Goal: Task Accomplishment & Management: Use online tool/utility

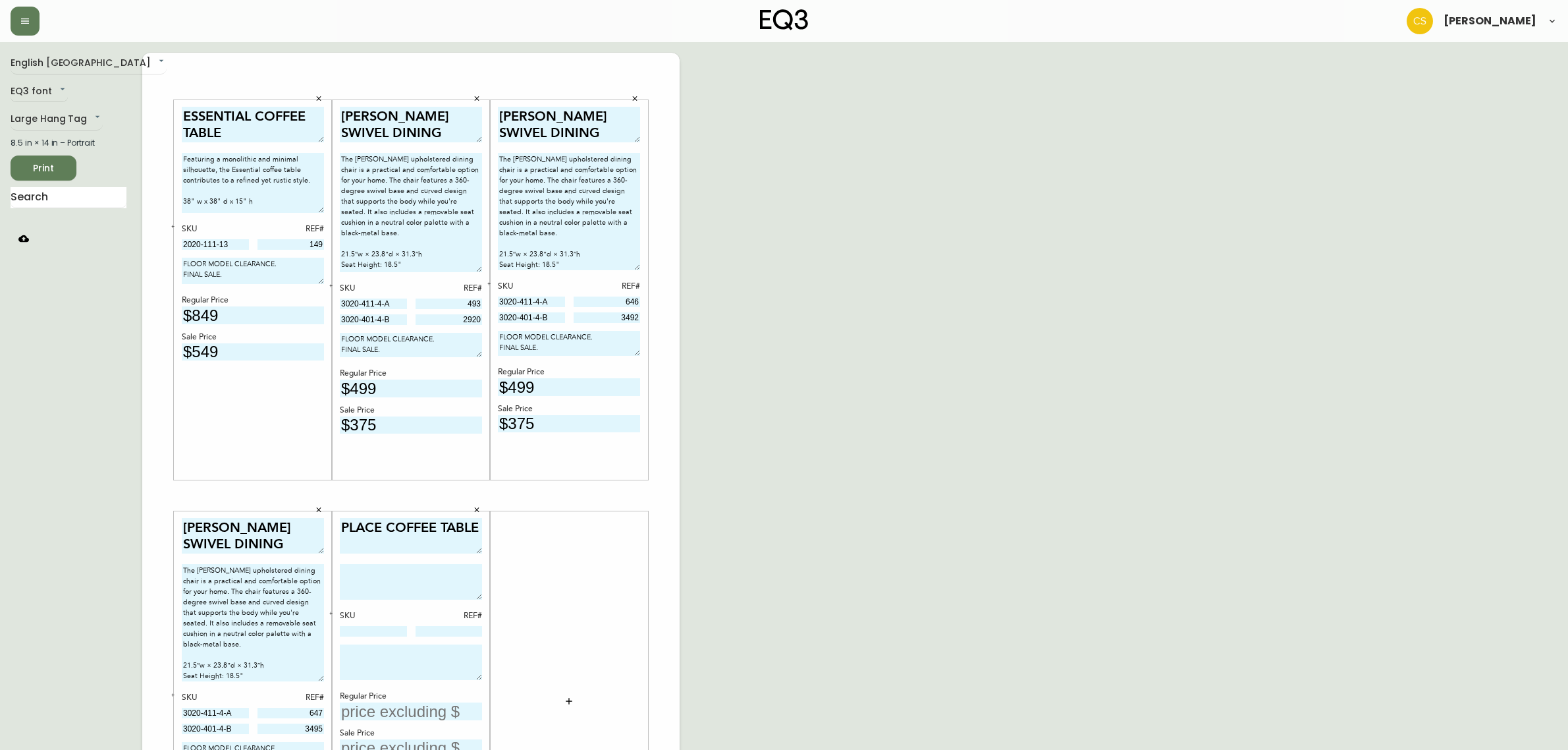
scroll to position [188, 0]
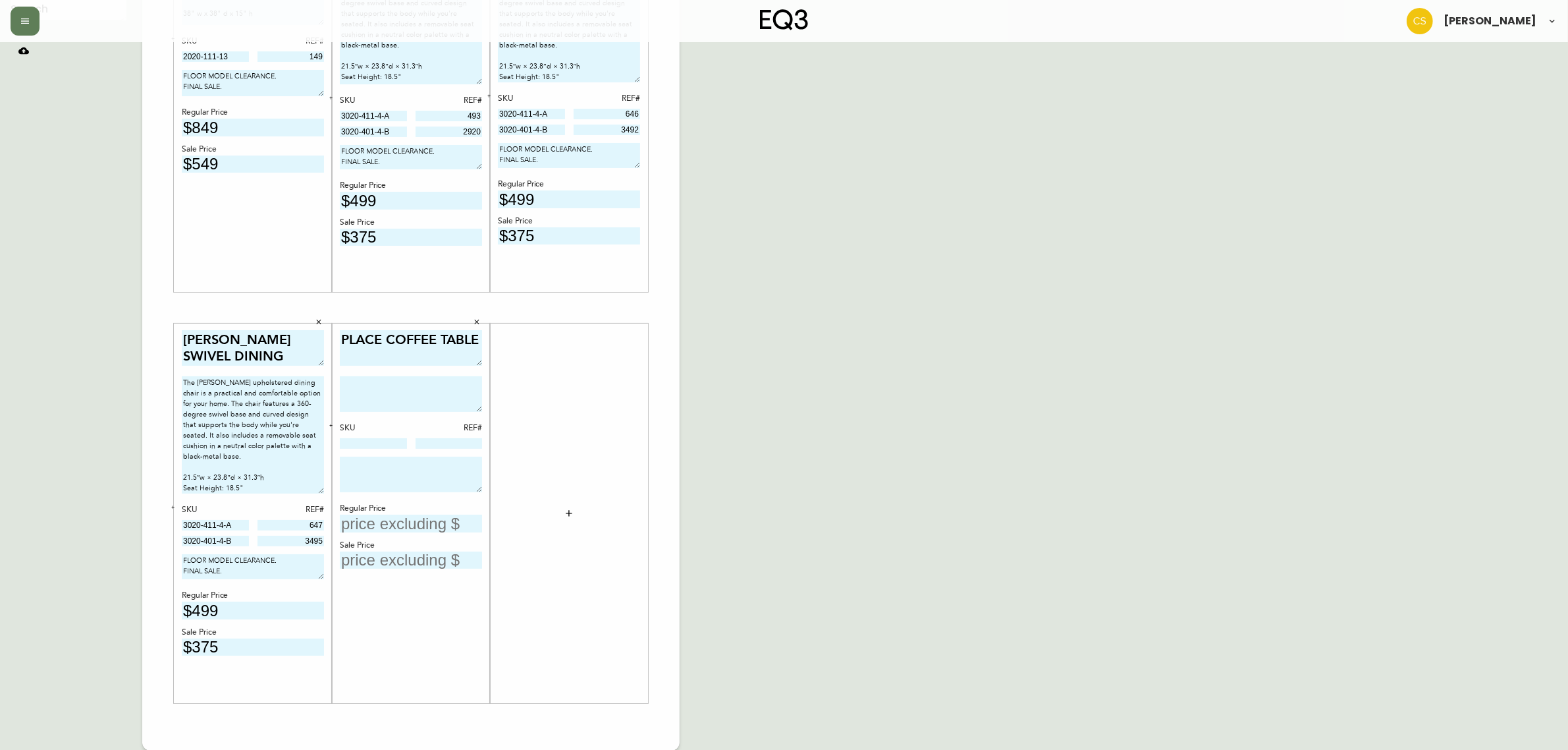
click at [415, 384] on textarea at bounding box center [411, 394] width 142 height 36
click at [415, 393] on textarea at bounding box center [411, 394] width 142 height 36
paste textarea "The Place round coffee table is a beautiful and unique piece of furniture that …"
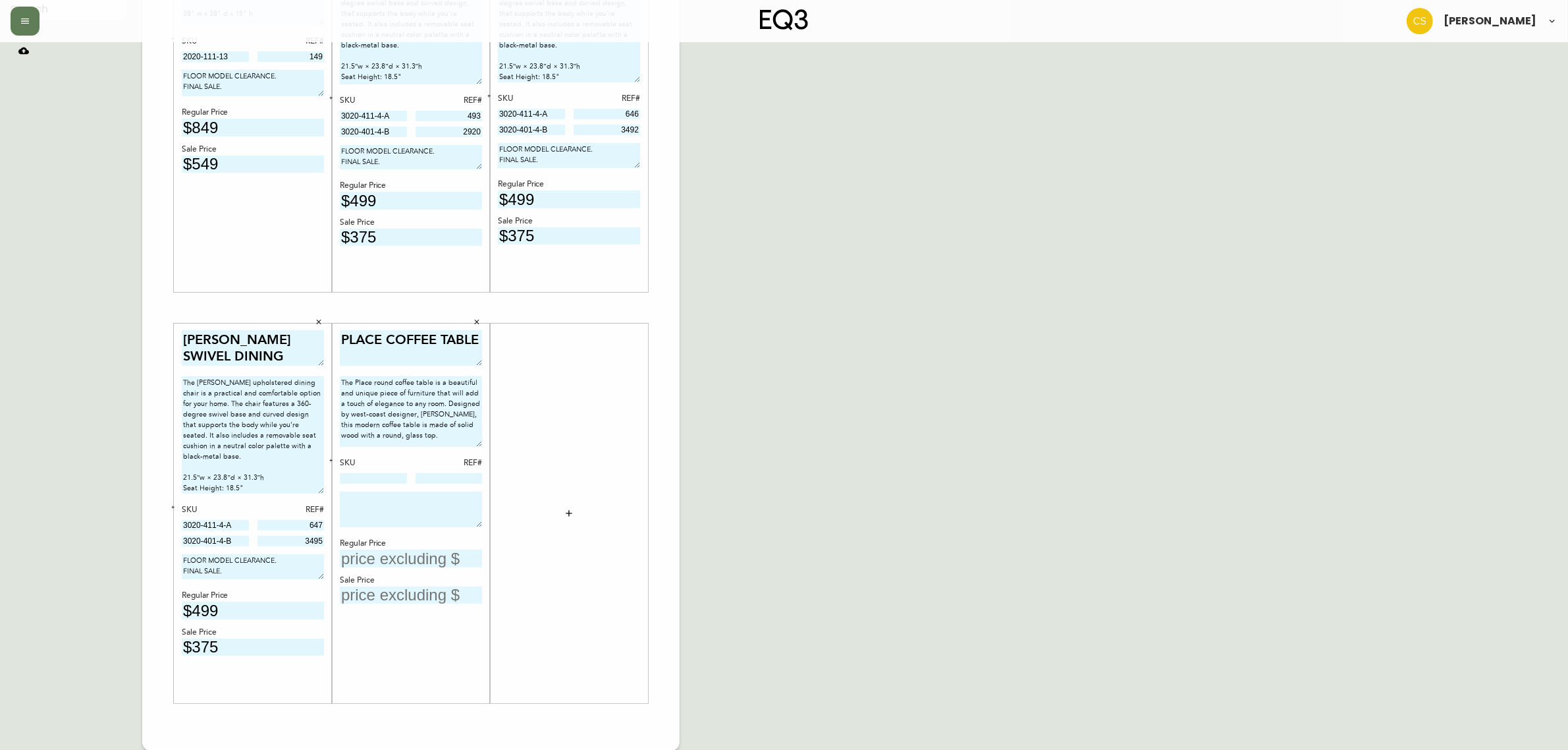
drag, startPoint x: 481, startPoint y: 411, endPoint x: 472, endPoint y: 446, distance: 36.1
click at [472, 446] on textarea "The Place round coffee table is a beautiful and unique piece of furniture that …" at bounding box center [411, 411] width 142 height 70
type textarea "The Place round coffee table is a beautiful and unique piece of furniture that …"
click at [390, 336] on textarea "PLACE COFFEE TABLE" at bounding box center [411, 348] width 142 height 36
click at [386, 339] on textarea "PLACEROUND COFFEE TABLE" at bounding box center [411, 348] width 142 height 36
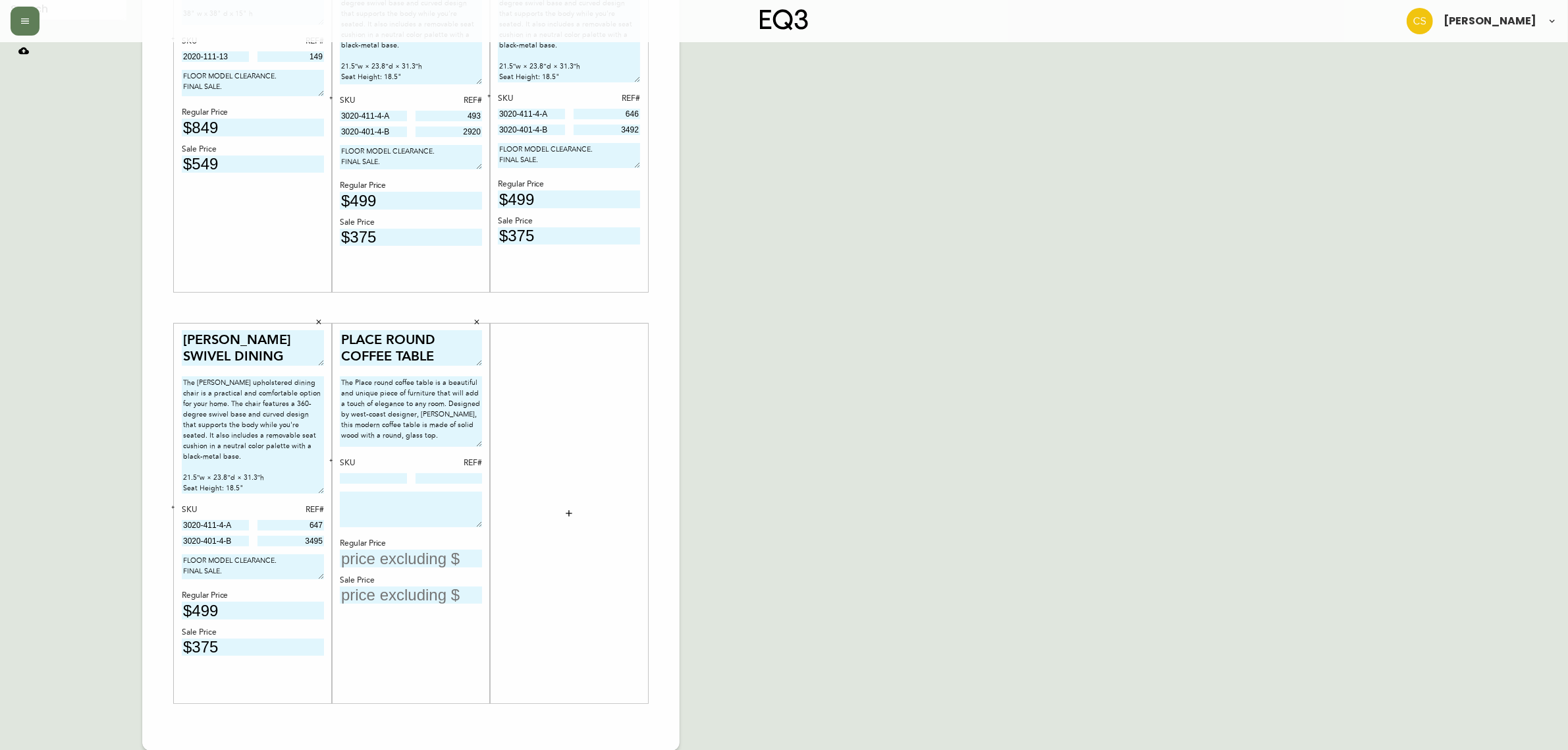
type textarea "PLACE ROUND COFFEE TABLE"
drag, startPoint x: 214, startPoint y: 559, endPoint x: 139, endPoint y: 539, distance: 77.6
click at [139, 539] on div "English Canada en_CA EQ3 font EQ3 Large Hang Tag large 8.5 in × 14 in – Portrai…" at bounding box center [784, 308] width 1547 height 886
click at [412, 508] on textarea at bounding box center [411, 509] width 142 height 36
paste textarea "FLOOR MODEL CLEARANCE. FINAL SALE."
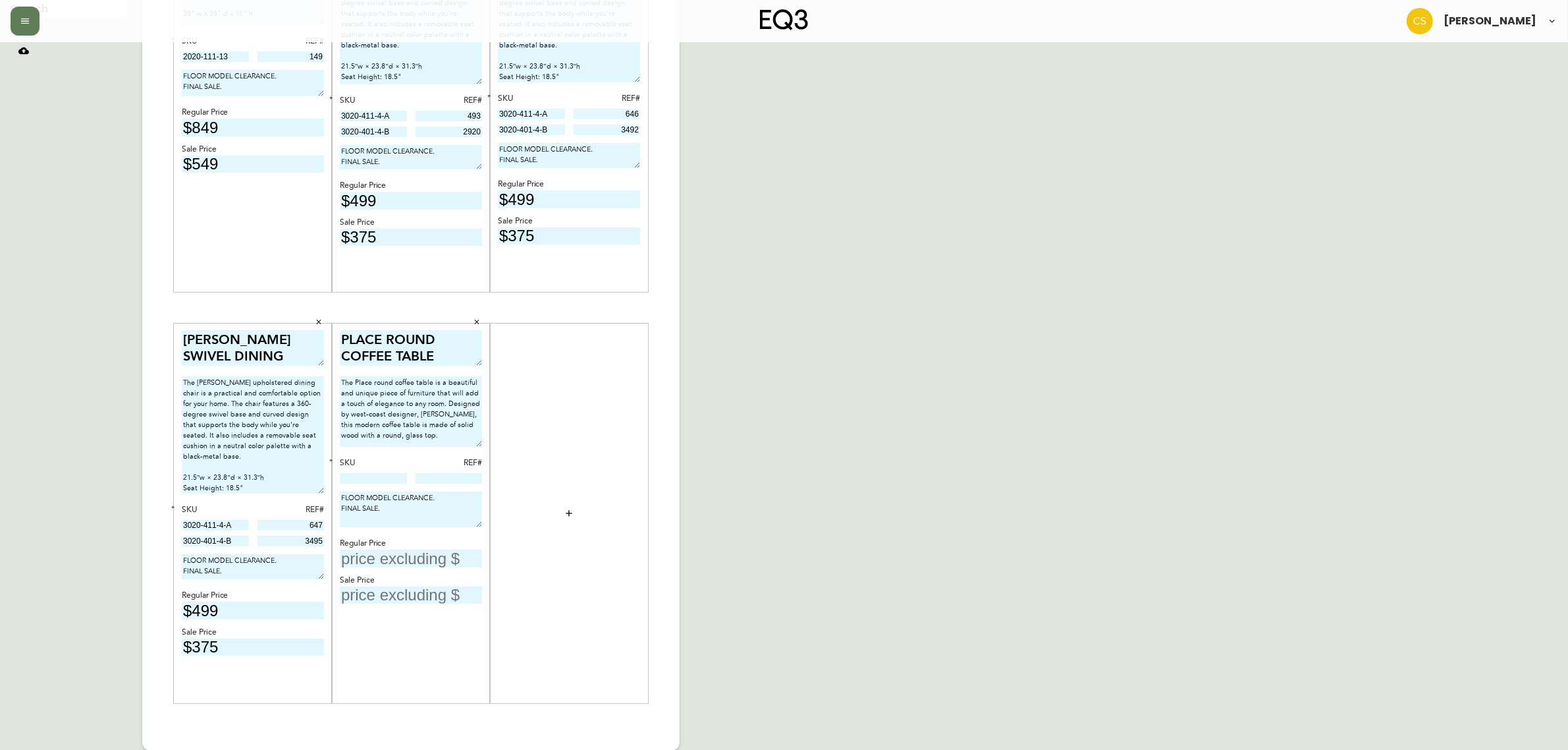
type textarea "FLOOR MODEL CLEARANCE. FINAL SALE."
click at [393, 561] on input "text" at bounding box center [411, 558] width 142 height 18
click at [389, 565] on input "text" at bounding box center [411, 558] width 142 height 18
type input "$4"
type input "$849"
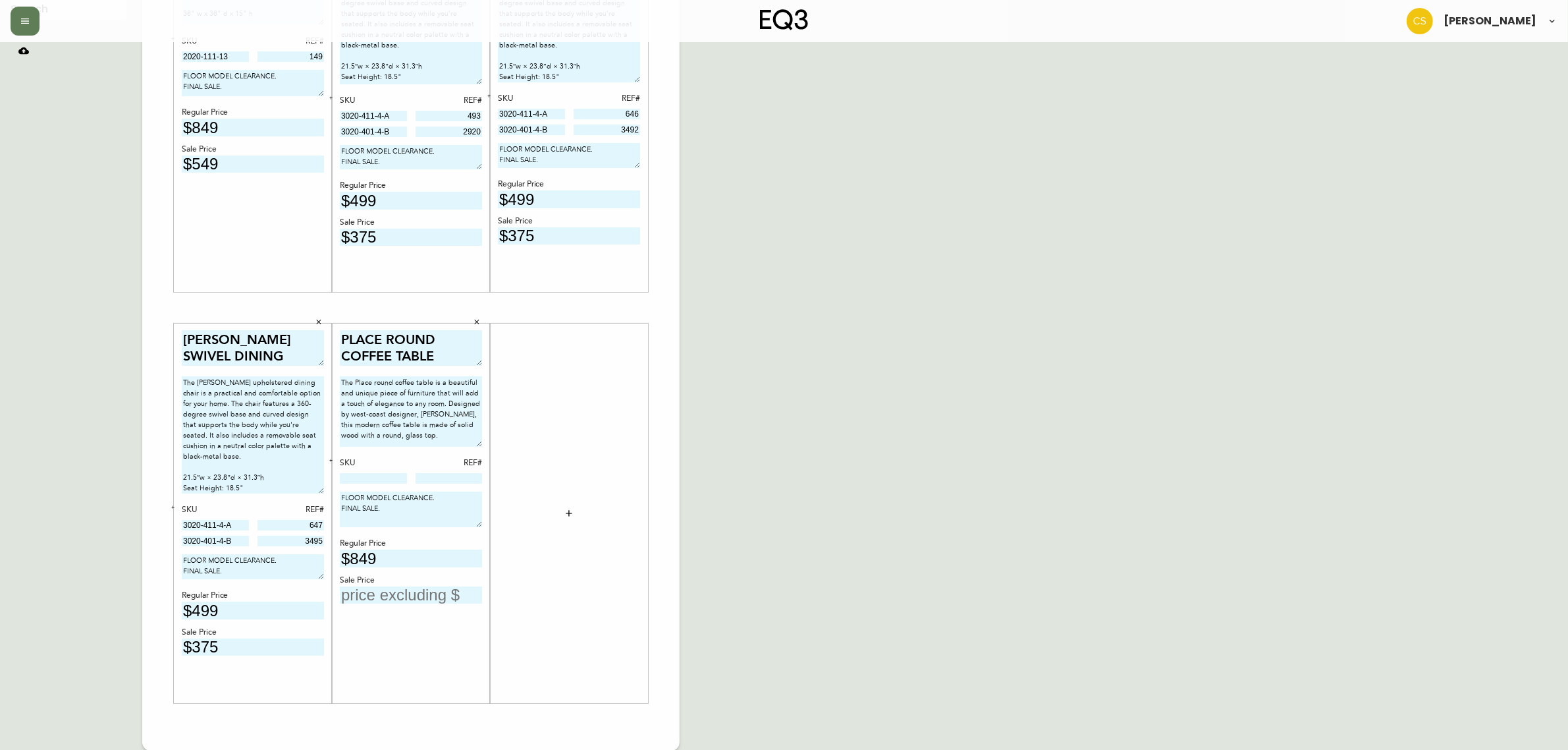
click at [399, 593] on input "text" at bounding box center [411, 595] width 142 height 18
type input "$549"
click at [856, 417] on div "English Canada en_CA EQ3 font EQ3 Large Hang Tag large 8.5 in × 14 in – Portrai…" at bounding box center [784, 308] width 1547 height 886
click at [336, 463] on div "PLACE ROUND COFFEE TABLE The Place round coffee table is a beautiful and unique…" at bounding box center [411, 513] width 158 height 380
drag, startPoint x: 331, startPoint y: 463, endPoint x: 351, endPoint y: 478, distance: 25.0
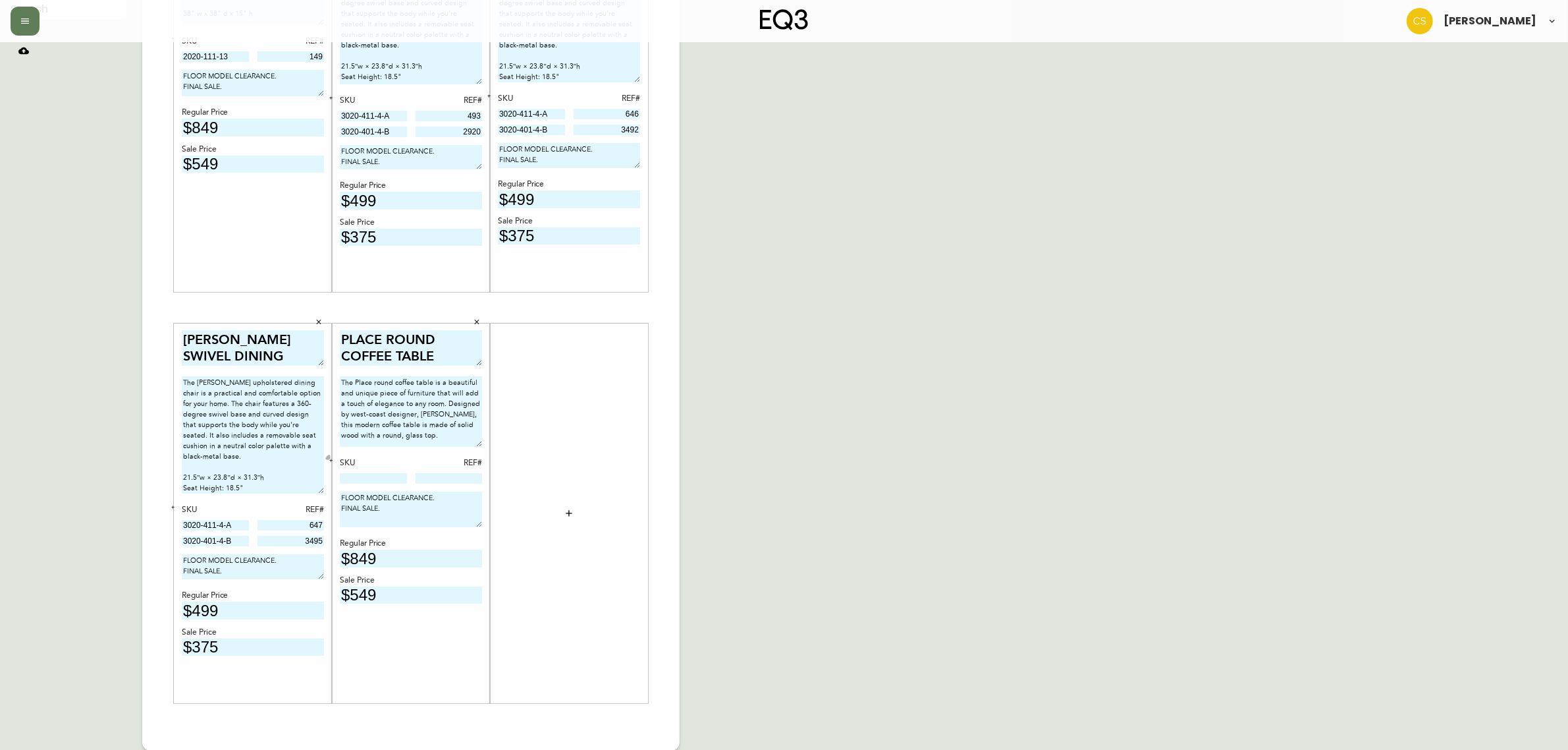
click at [331, 463] on button "button" at bounding box center [331, 461] width 12 height 12
click at [386, 477] on input at bounding box center [373, 478] width 67 height 11
paste input "3020-132-16-B"
type input "3020-132-16-B"
click at [438, 482] on input at bounding box center [448, 478] width 67 height 11
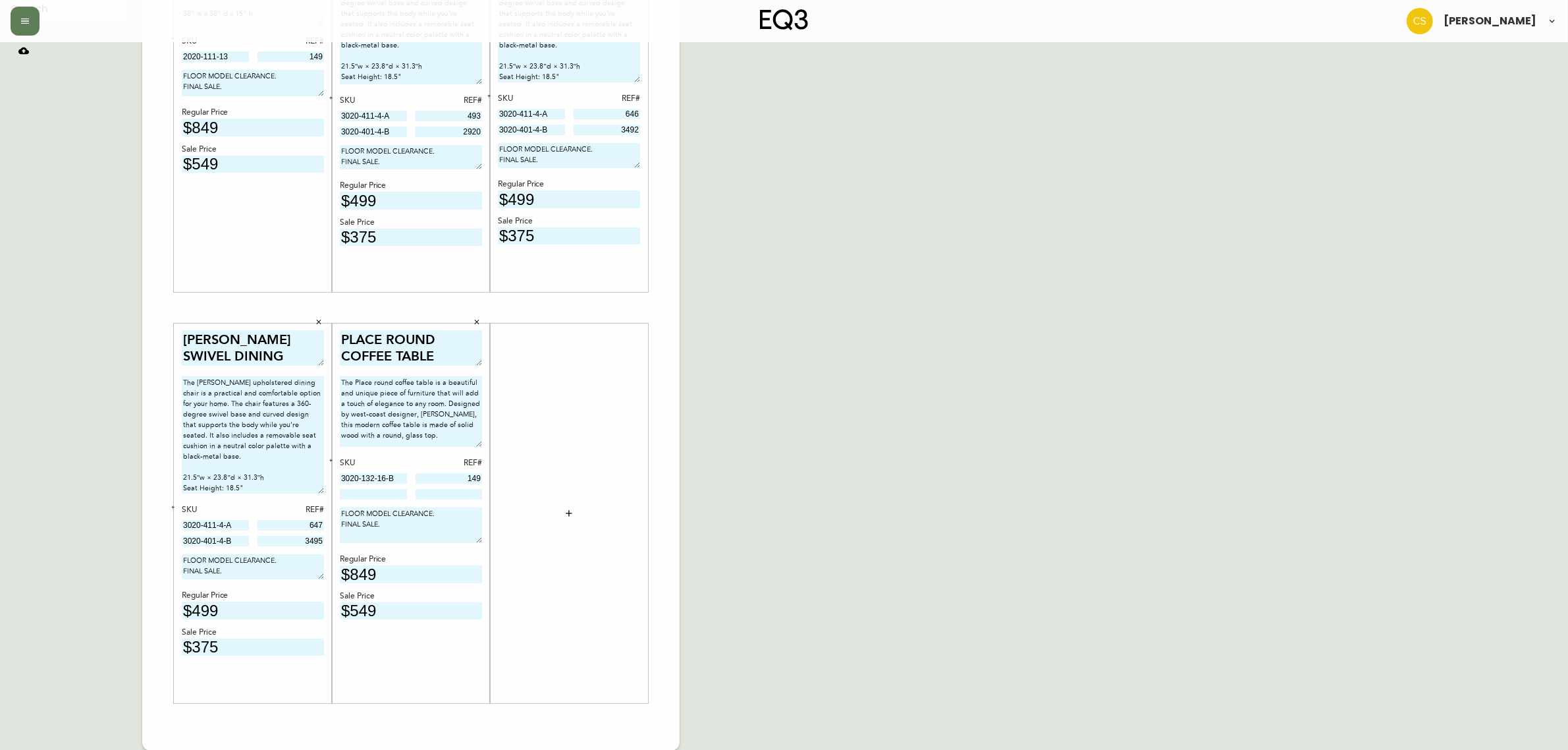
type input "149"
click at [377, 496] on input at bounding box center [373, 494] width 67 height 11
click at [387, 496] on input at bounding box center [373, 494] width 67 height 11
paste input "3020-295-0-A"
type input "3020-295-0-A"
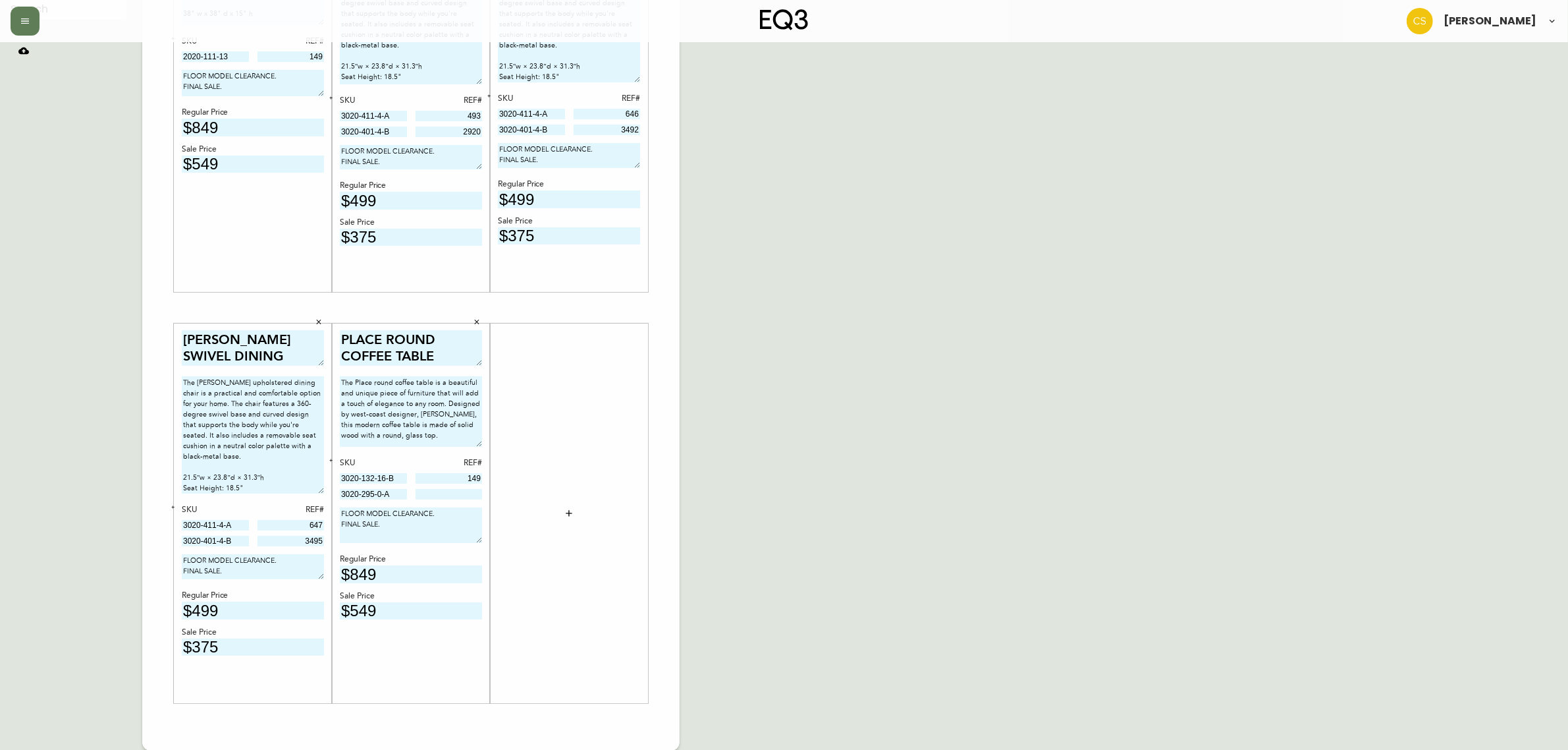
click at [469, 492] on input at bounding box center [448, 494] width 67 height 11
type input "781"
click at [398, 572] on input "$849" at bounding box center [411, 574] width 142 height 18
type input "$8"
type input "$799"
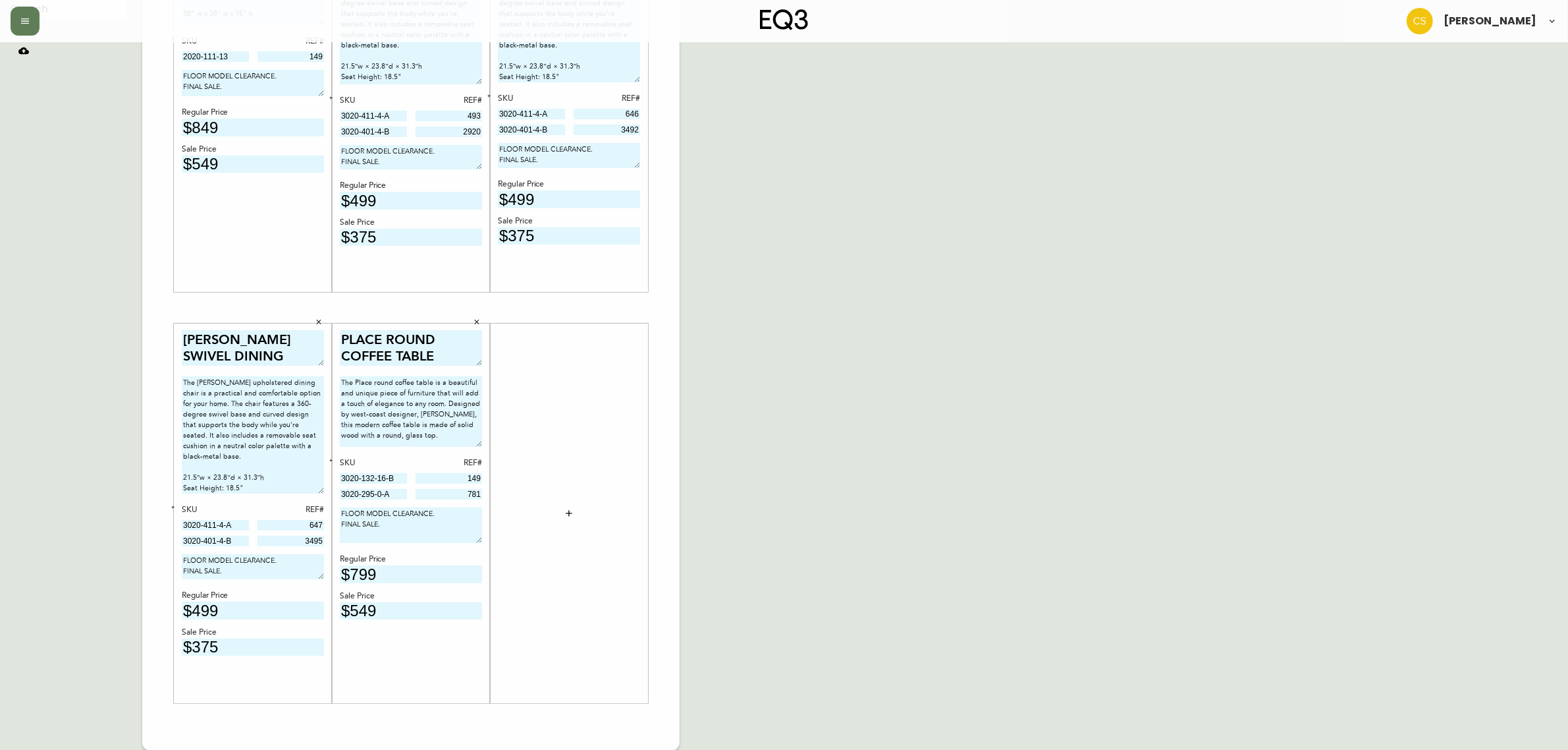
click at [400, 605] on input "$549" at bounding box center [411, 611] width 142 height 18
drag, startPoint x: 389, startPoint y: 611, endPoint x: 353, endPoint y: 613, distance: 36.1
click at [353, 613] on input "$549" at bounding box center [411, 611] width 142 height 18
type input "$599"
click at [826, 524] on div "English Canada en_CA EQ3 font EQ3 Large Hang Tag large 8.5 in × 14 in – Portrai…" at bounding box center [784, 308] width 1547 height 886
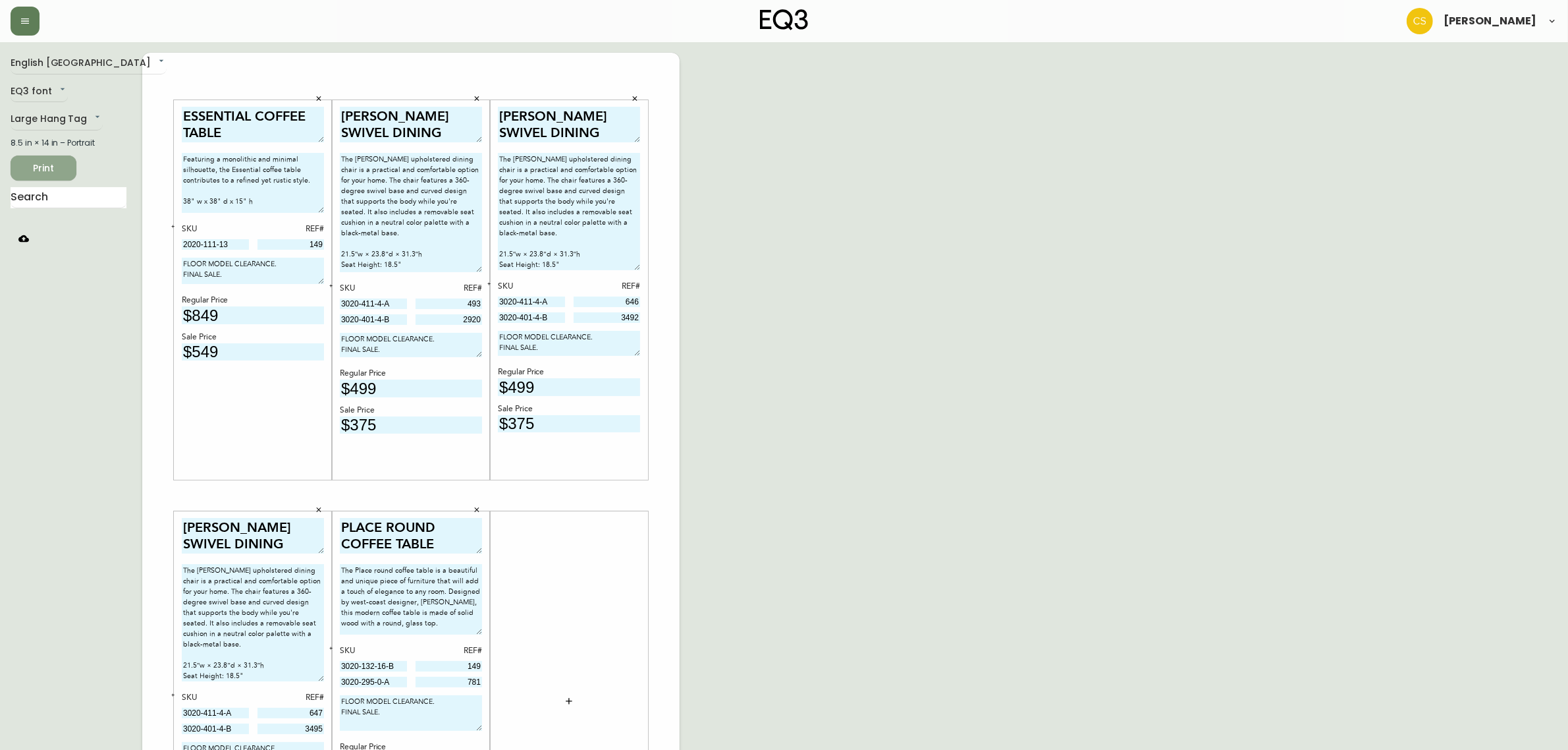
click at [65, 163] on span "Print" at bounding box center [44, 168] width 45 height 16
click at [67, 196] on input "text" at bounding box center [68, 198] width 116 height 21
type input "[PERSON_NAME]"
